Goal: Information Seeking & Learning: Learn about a topic

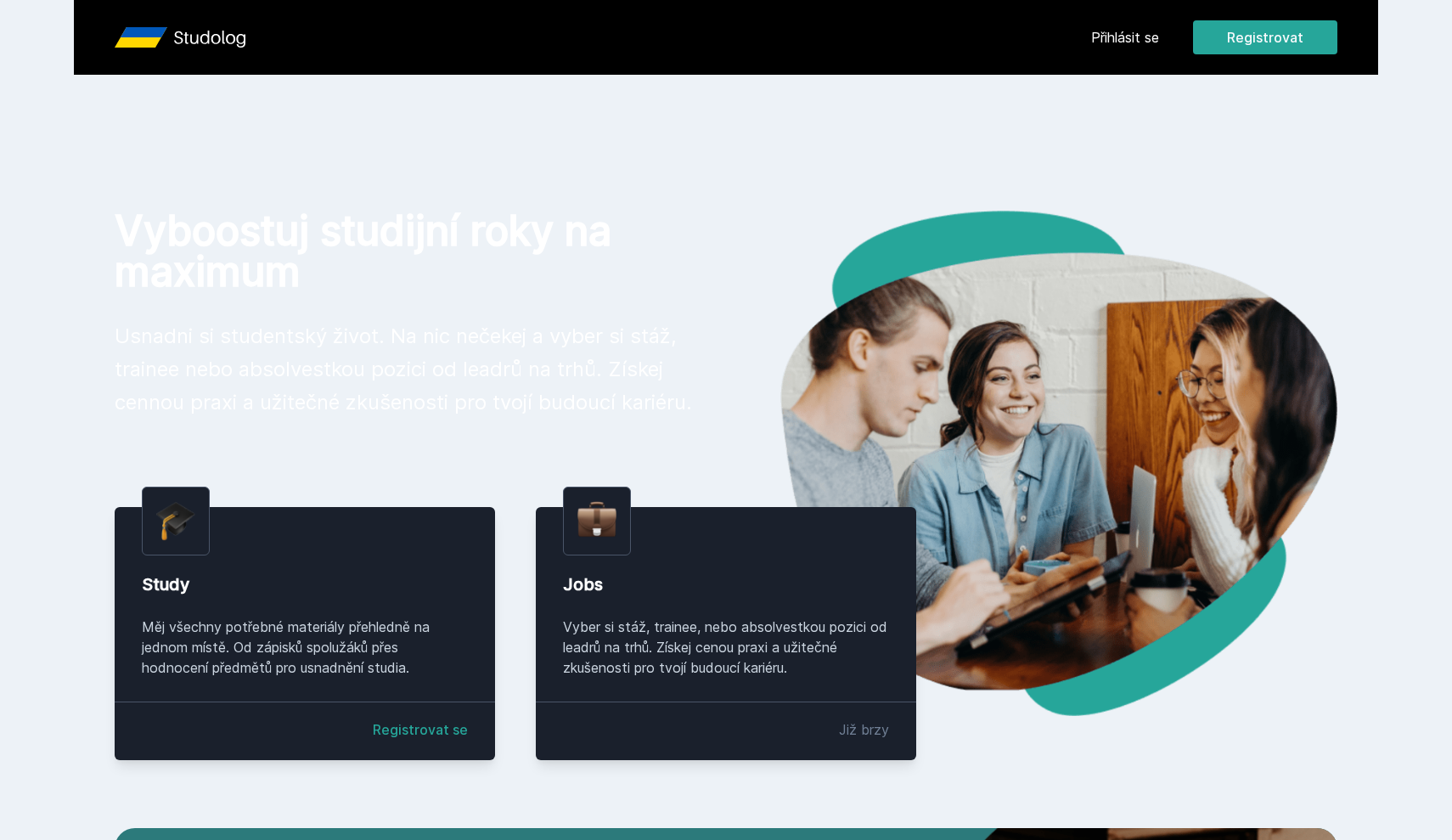
click at [1121, 70] on header "Přihlásit se Registrovat" at bounding box center [726, 37] width 1304 height 74
click at [1124, 57] on header "Přihlásit se Registrovat" at bounding box center [726, 37] width 1304 height 74
click at [1126, 39] on link "Přihlásit se" at bounding box center [1124, 37] width 68 height 20
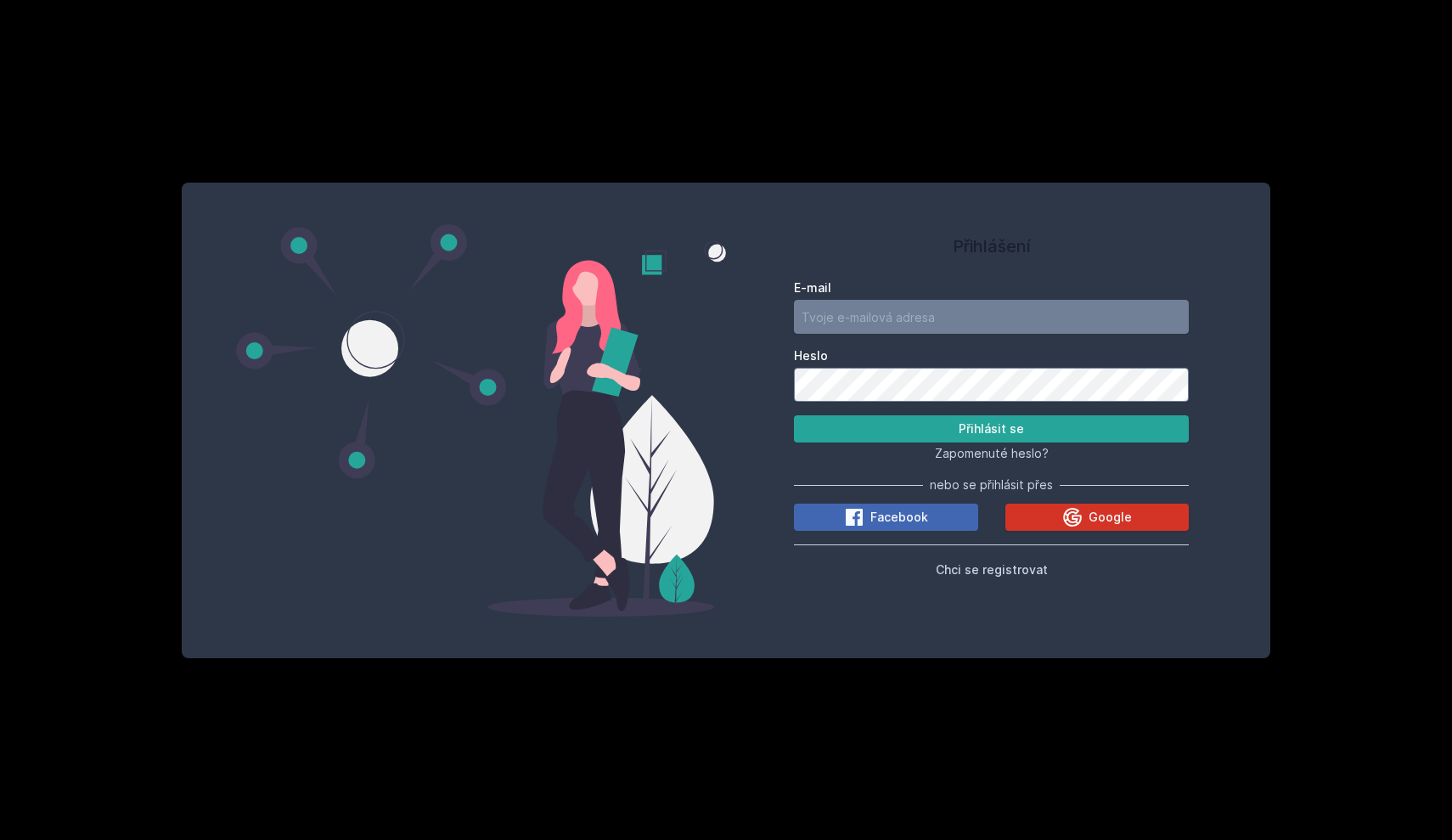
click at [1075, 518] on icon at bounding box center [1073, 517] width 19 height 19
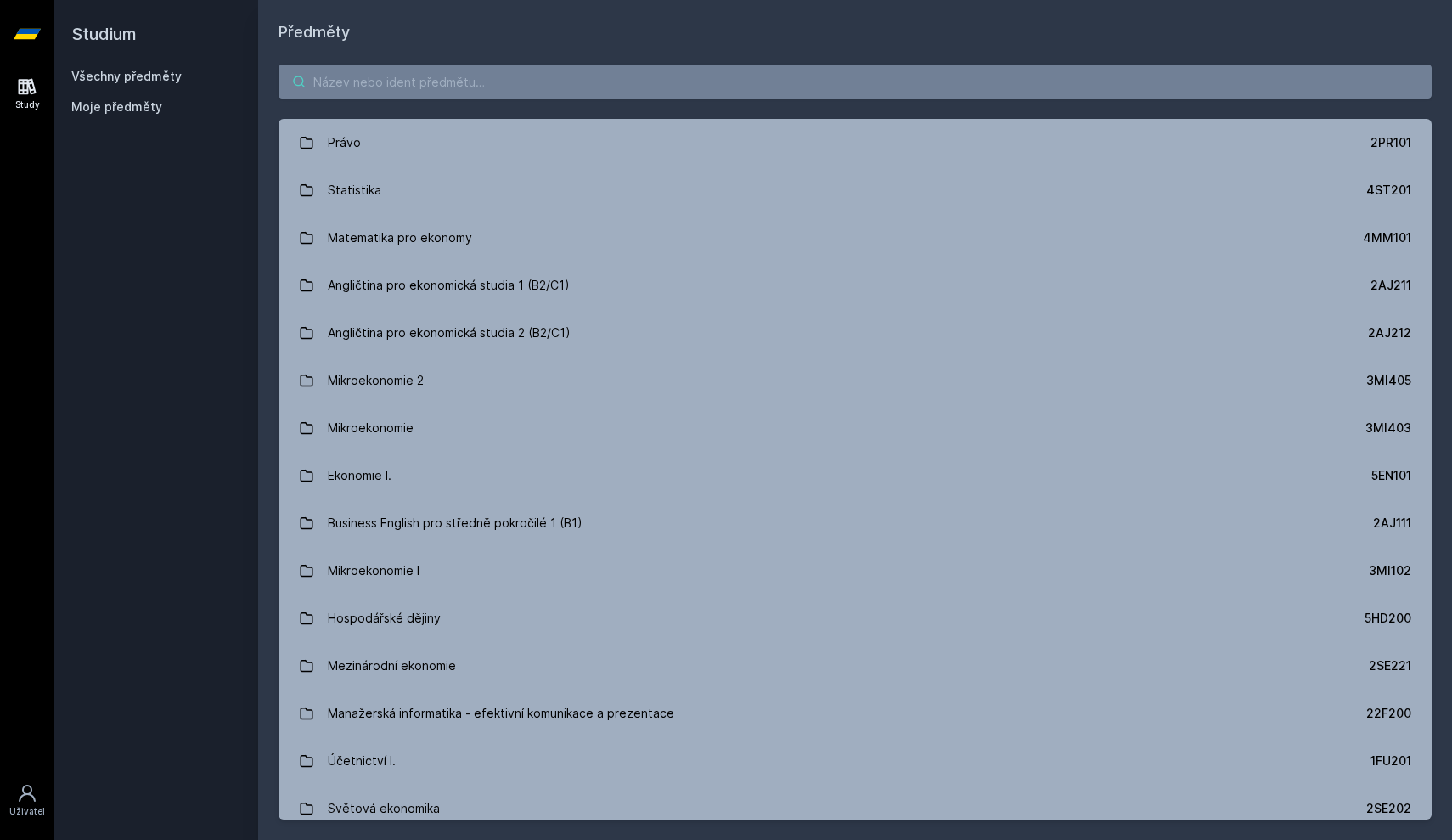
click at [382, 94] on input "search" at bounding box center [855, 82] width 1153 height 34
click at [586, 79] on input "search" at bounding box center [855, 82] width 1153 height 34
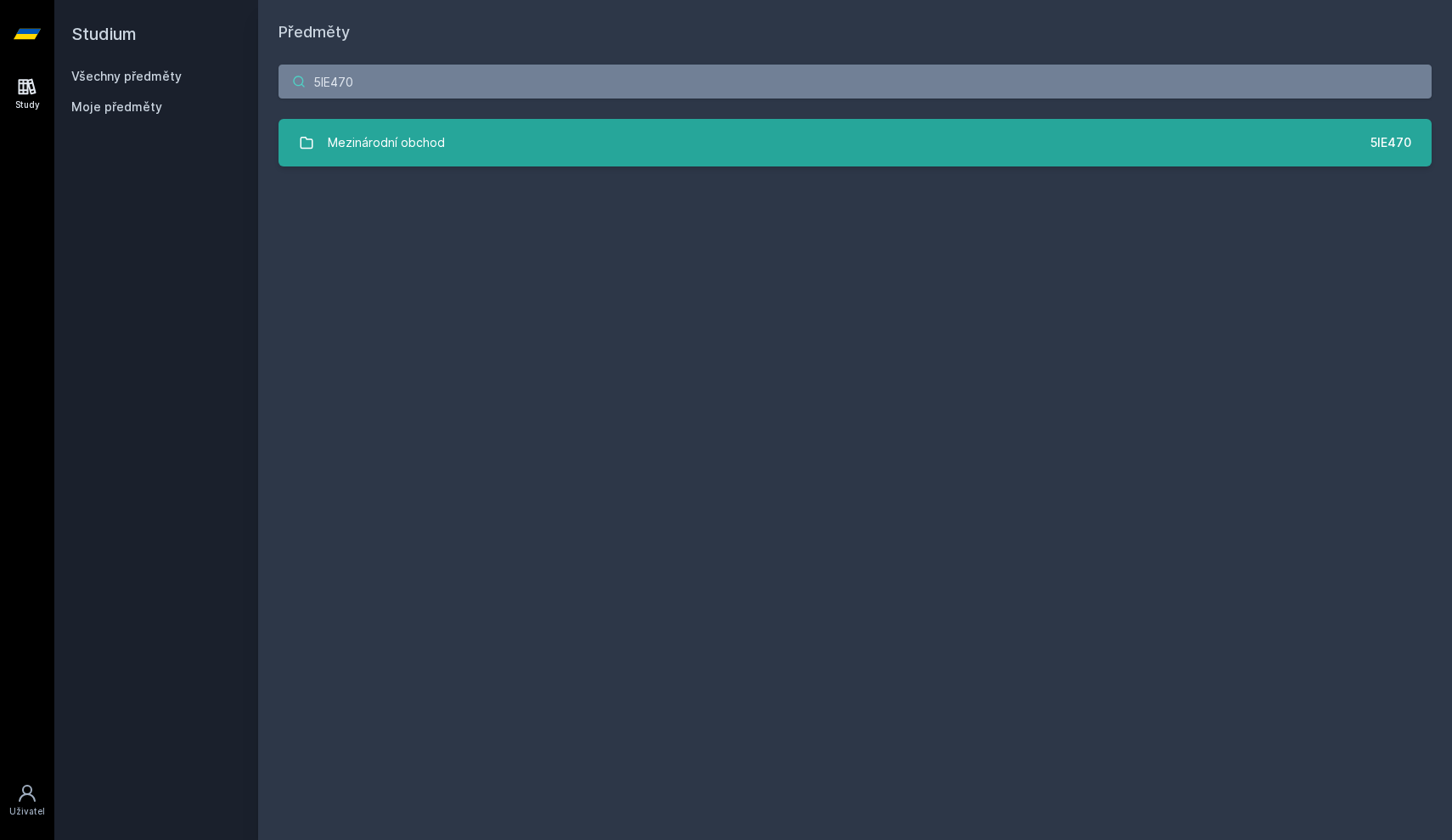
type input "5IE470"
click at [535, 137] on link "Mezinárodní obchod 5IE470" at bounding box center [855, 143] width 1153 height 48
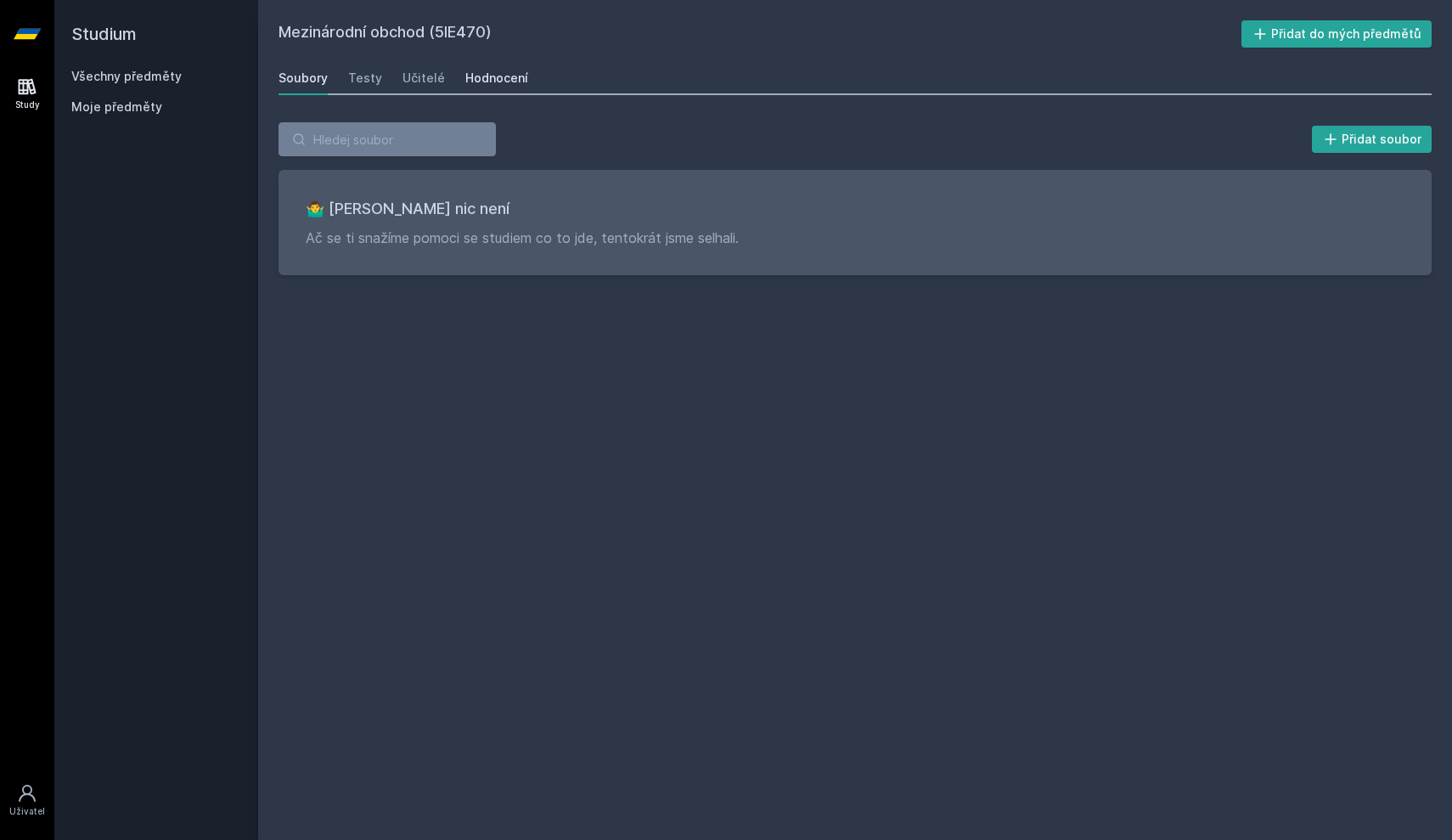
click at [500, 83] on div "Hodnocení" at bounding box center [496, 78] width 63 height 17
